Goal: Browse casually: Explore the website without a specific task or goal

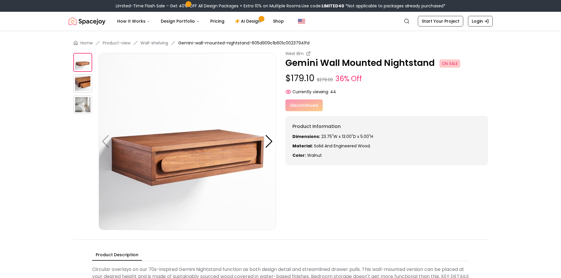
click at [79, 107] on img at bounding box center [82, 104] width 19 height 19
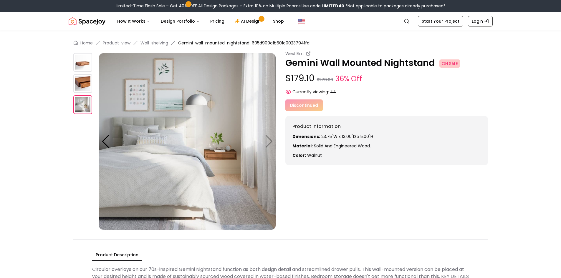
click at [88, 72] on div at bounding box center [85, 141] width 25 height 177
click at [84, 68] on img at bounding box center [82, 62] width 19 height 19
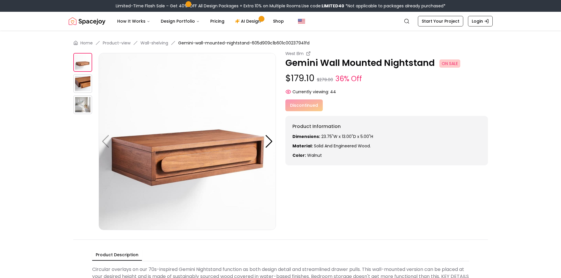
click at [243, 131] on img at bounding box center [187, 141] width 177 height 177
click at [82, 79] on img at bounding box center [82, 83] width 19 height 19
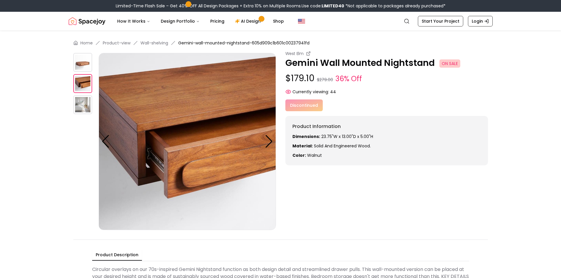
click at [81, 65] on img at bounding box center [82, 62] width 19 height 19
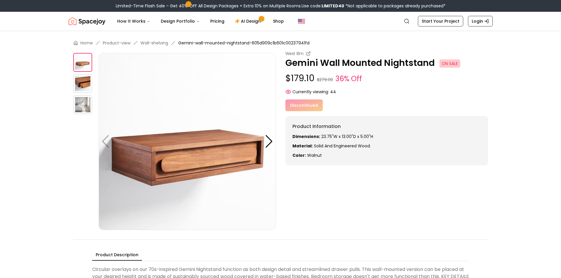
click at [94, 111] on div at bounding box center [85, 104] width 25 height 19
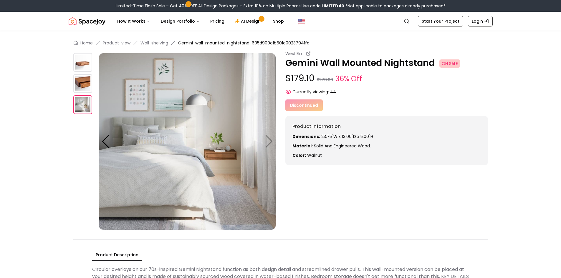
click at [83, 103] on img at bounding box center [82, 104] width 19 height 19
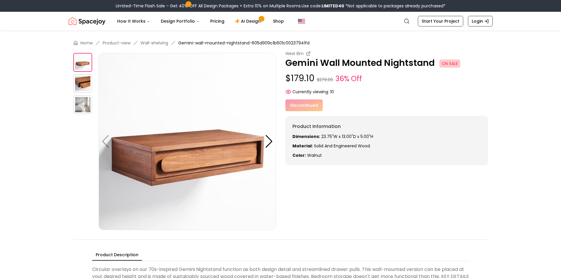
click at [235, 131] on img at bounding box center [187, 141] width 177 height 177
